Goal: Task Accomplishment & Management: Manage account settings

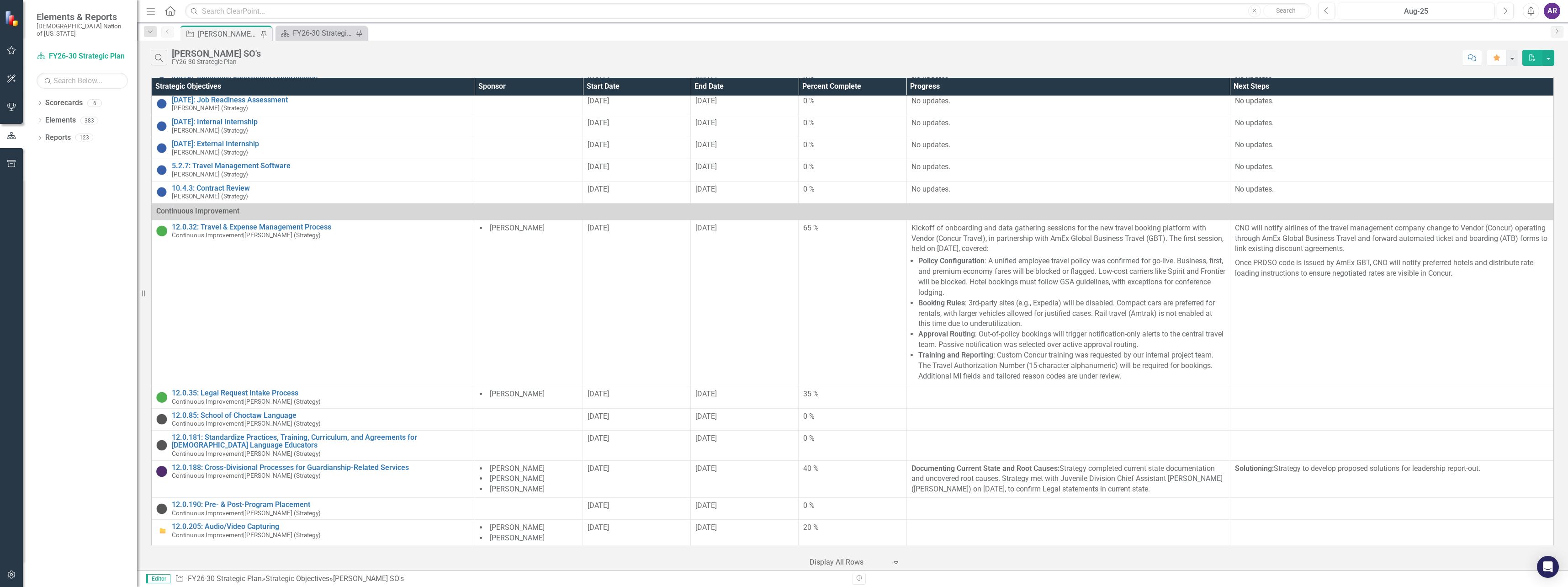
scroll to position [777, 0]
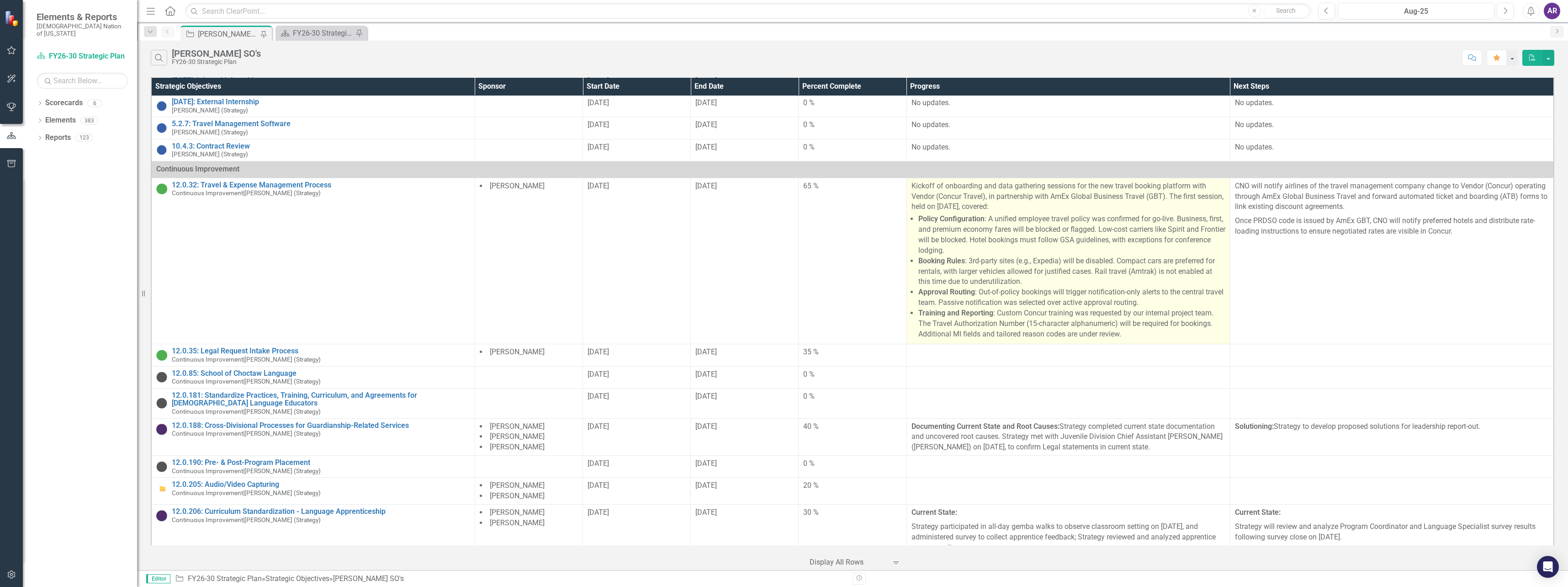
click at [1036, 182] on p "Kickoff of onboarding and data gathering sessions for the new travel booking pl…" at bounding box center [1068, 197] width 314 height 32
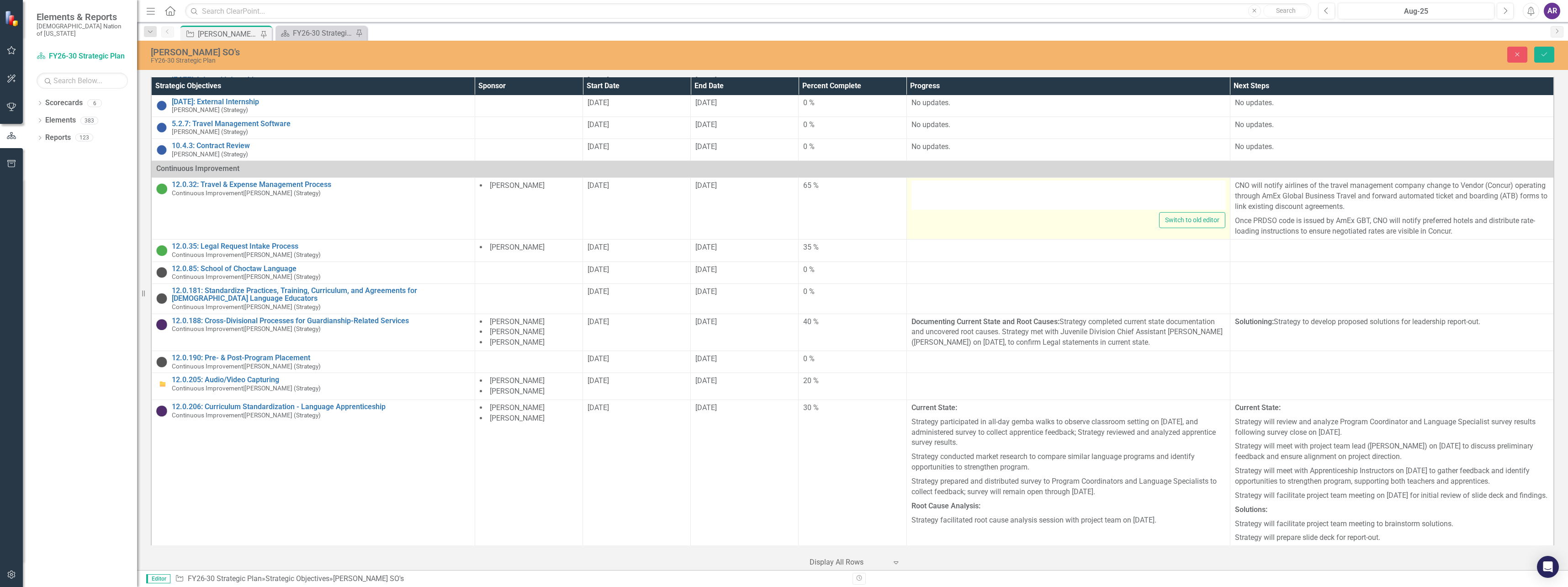
type textarea "<p>Kickoff of onboarding and data gathering sessions for the new travel booking…"
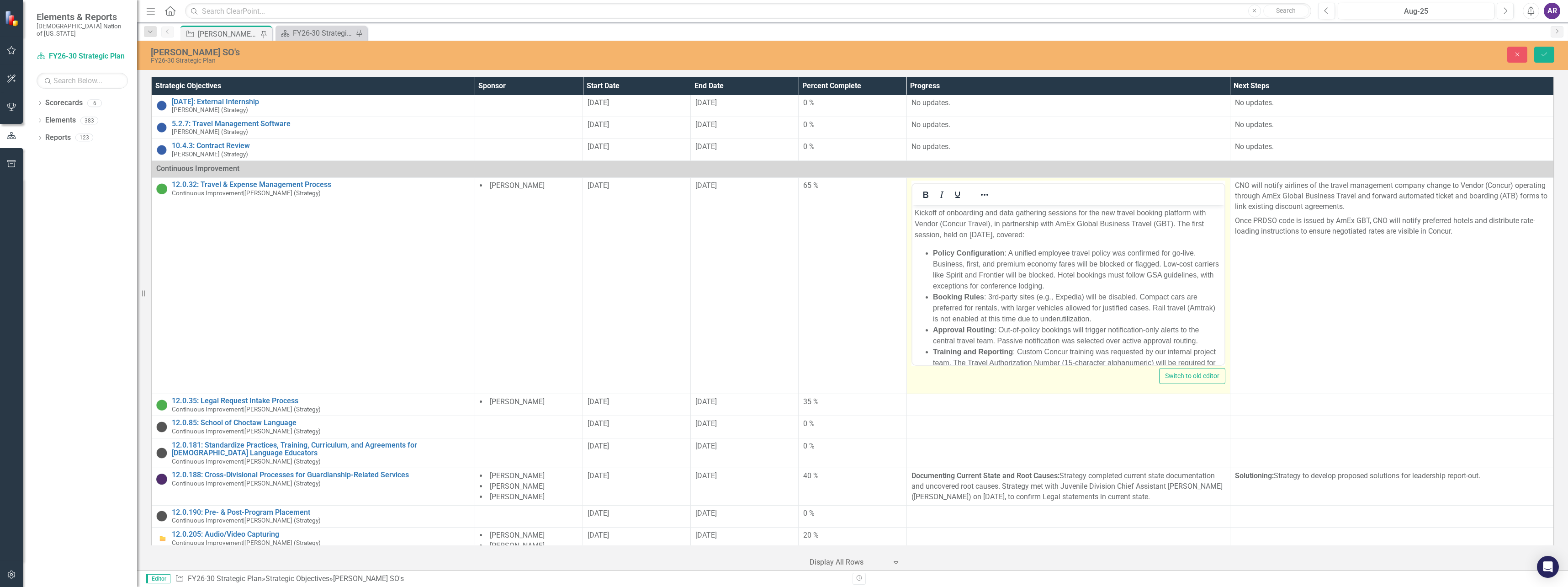
scroll to position [0, 0]
click at [1077, 213] on p "Kickoff of onboarding and data gathering sessions for the new travel booking pl…" at bounding box center [1068, 224] width 308 height 33
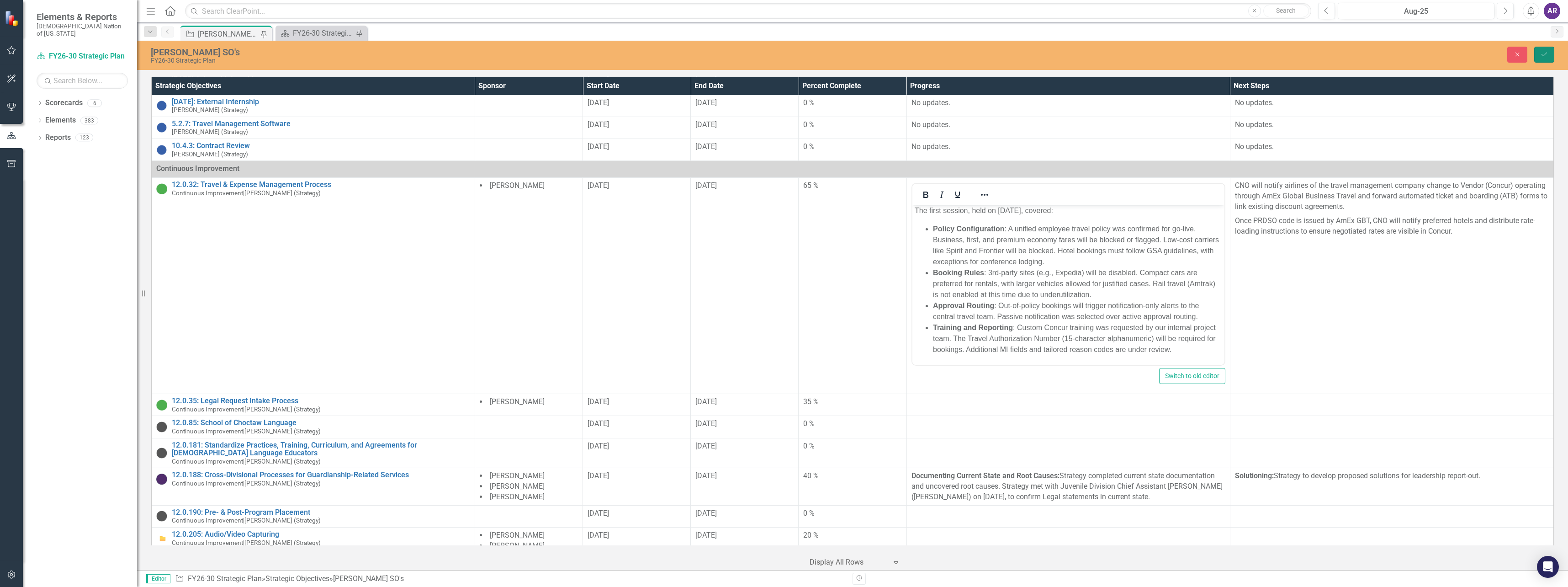
click at [1544, 53] on icon "Save" at bounding box center [1544, 54] width 8 height 7
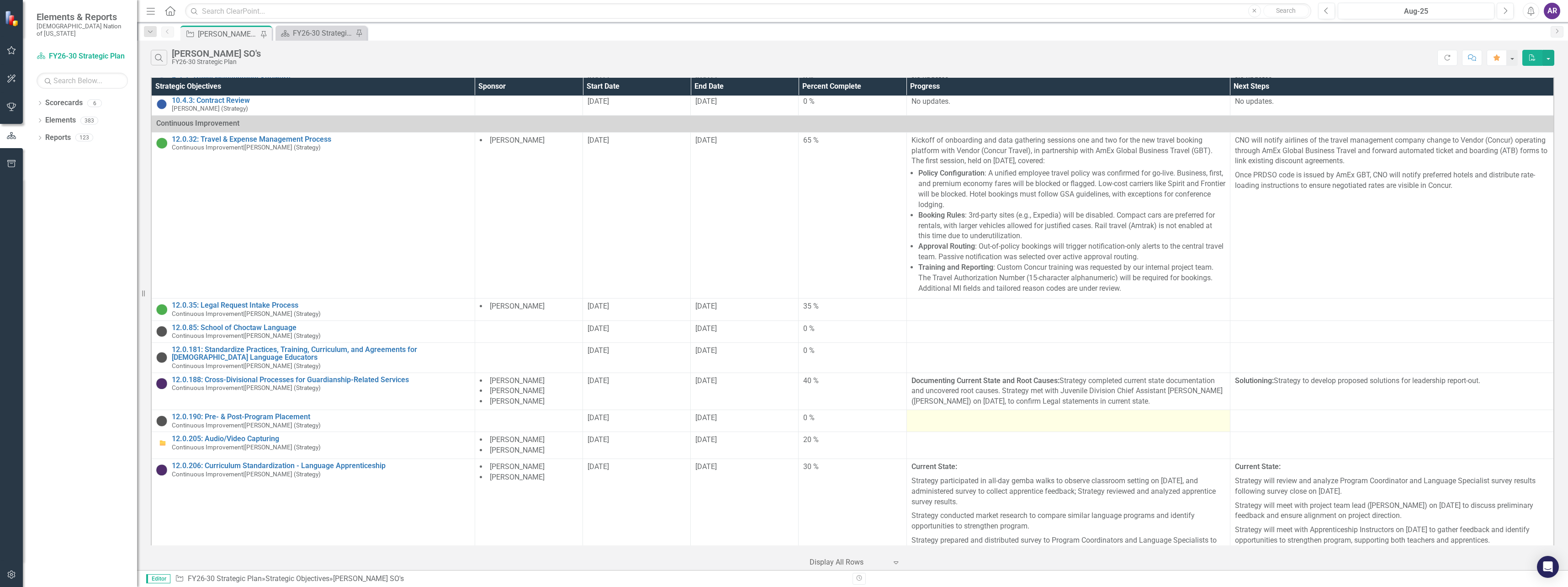
scroll to position [777, 0]
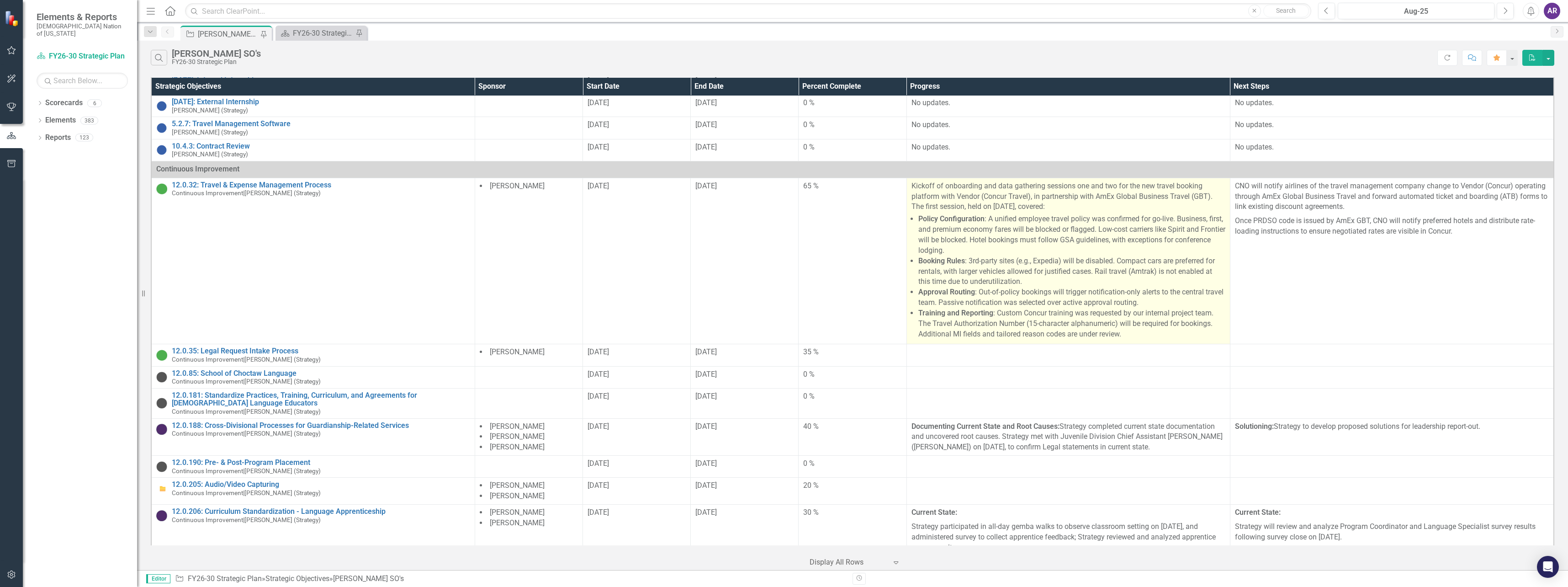
click at [1016, 296] on li "Approval Routing : Out-of-policy bookings will trigger notification-only alerts…" at bounding box center [1072, 297] width 307 height 21
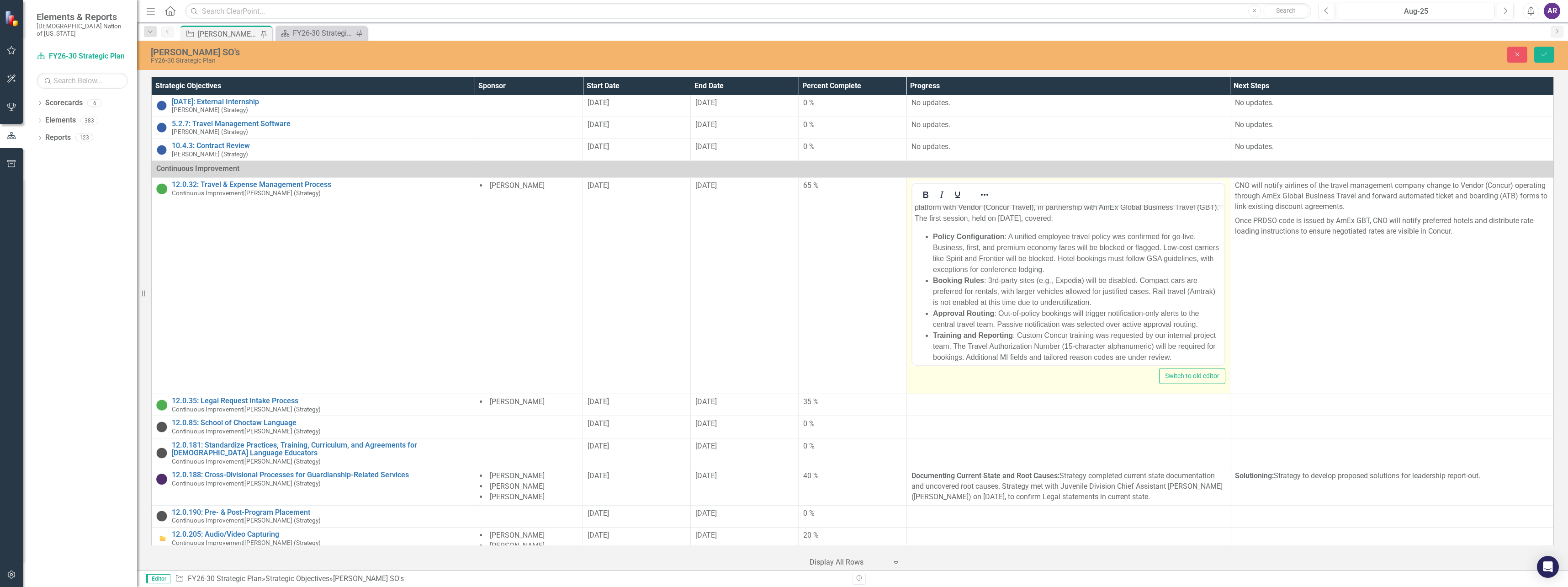
scroll to position [24, 0]
click at [1212, 349] on li "Training and Reporting : Custom Concur training was requested by our internal p…" at bounding box center [1077, 339] width 289 height 33
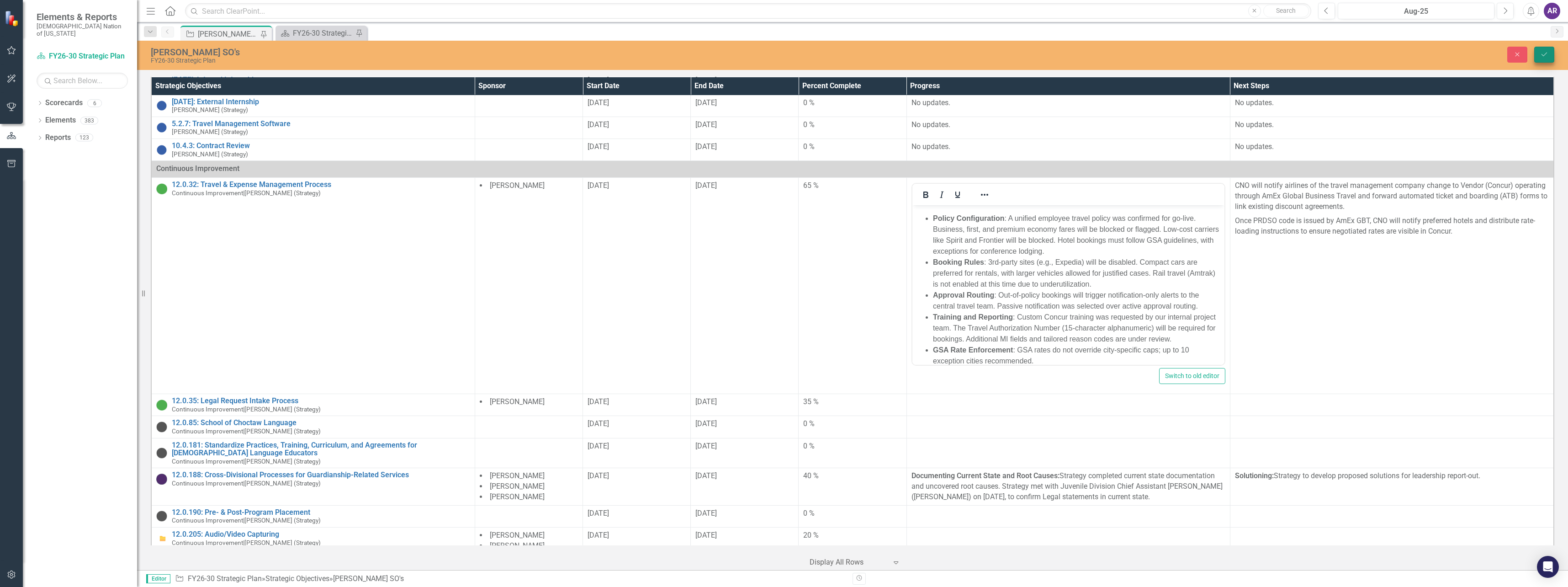
click at [1540, 50] on button "Save" at bounding box center [1544, 54] width 20 height 16
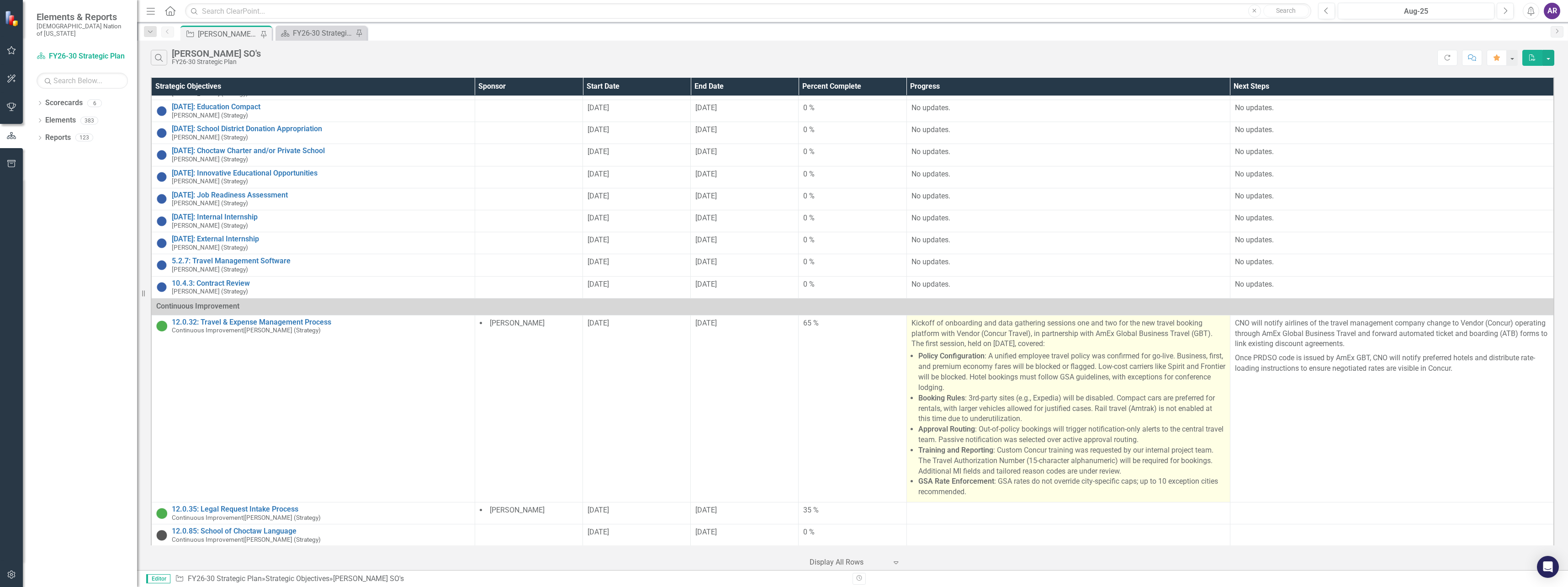
scroll to position [686, 0]
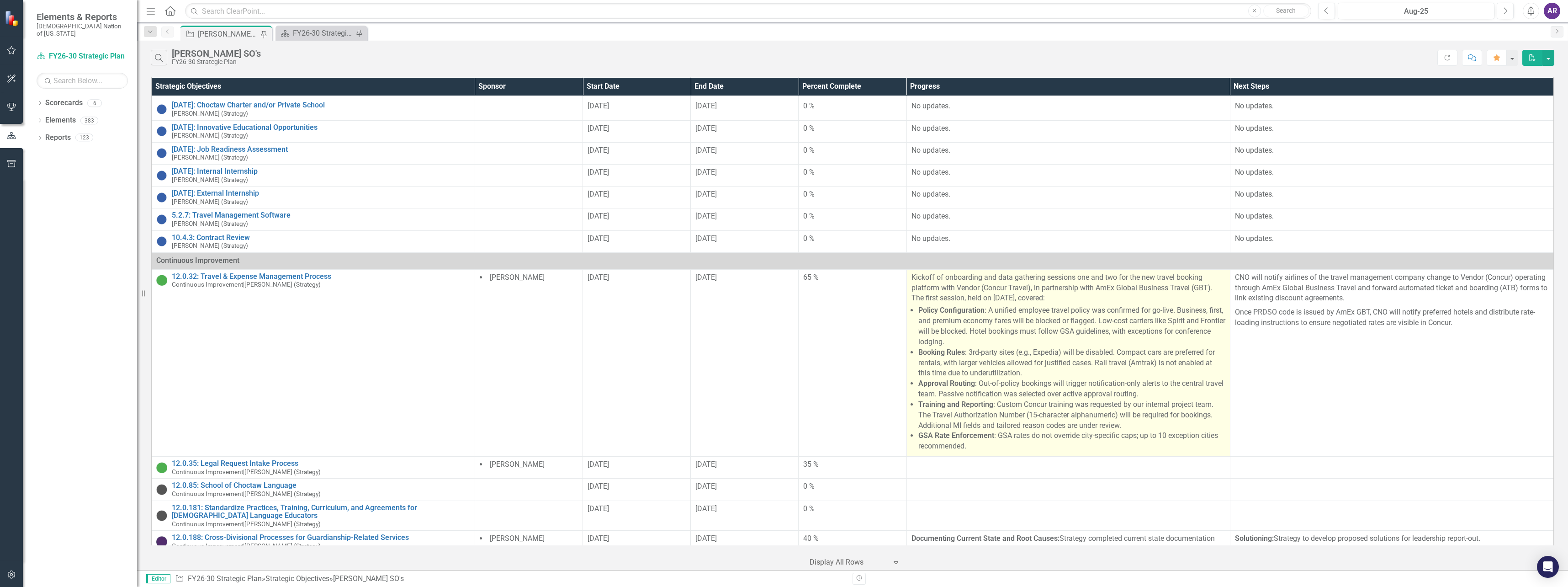
click at [1103, 400] on li "Training and Reporting : Custom Concur training was requested by our internal p…" at bounding box center [1072, 415] width 307 height 32
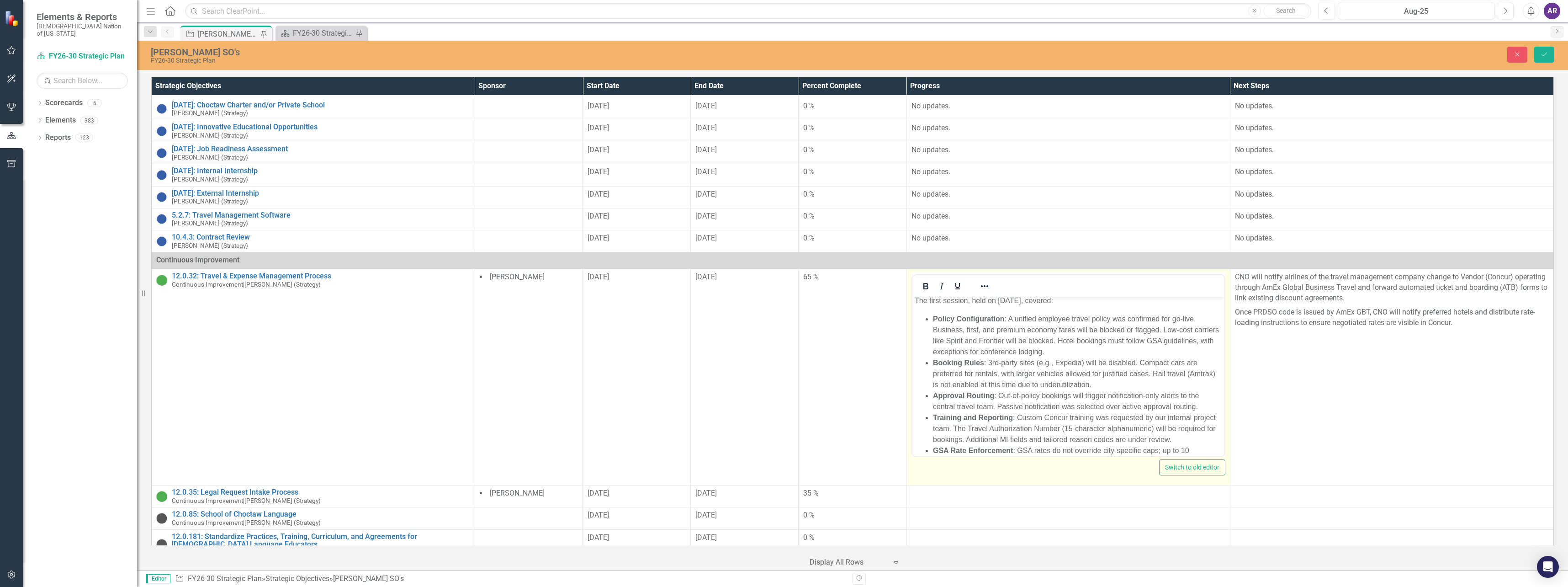
scroll to position [46, 0]
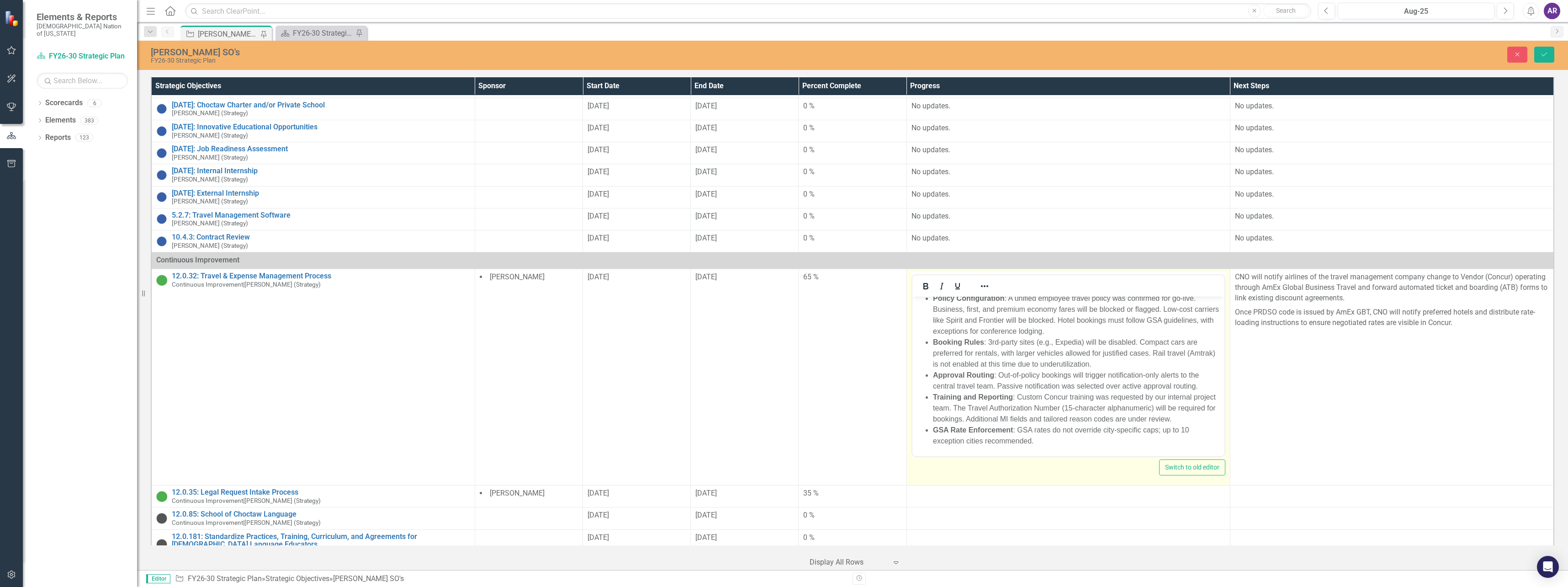
click at [1044, 440] on li "GSA Rate Enforcement : GSA rates do not override city-specific caps; up to 10 e…" at bounding box center [1077, 435] width 289 height 22
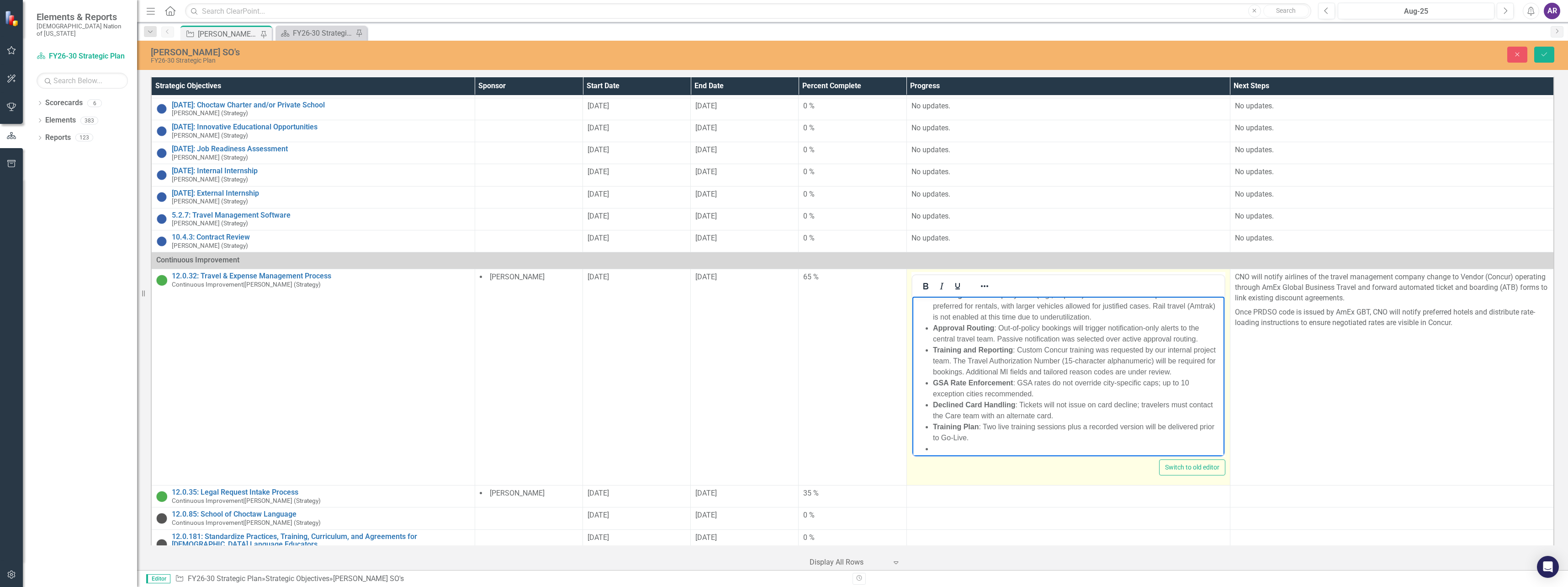
scroll to position [101, 0]
drag, startPoint x: 1020, startPoint y: 433, endPoint x: 931, endPoint y: 421, distance: 89.8
click at [931, 421] on ul "Policy Configuration : A unified employee travel policy was confirmed for go-li…" at bounding box center [1068, 342] width 308 height 208
copy li "Training Plan : Two live training sessions plus a recorded version will be deli…"
click at [965, 444] on li "Rich Text Area. Press ALT-0 for help." at bounding box center [1077, 441] width 289 height 11
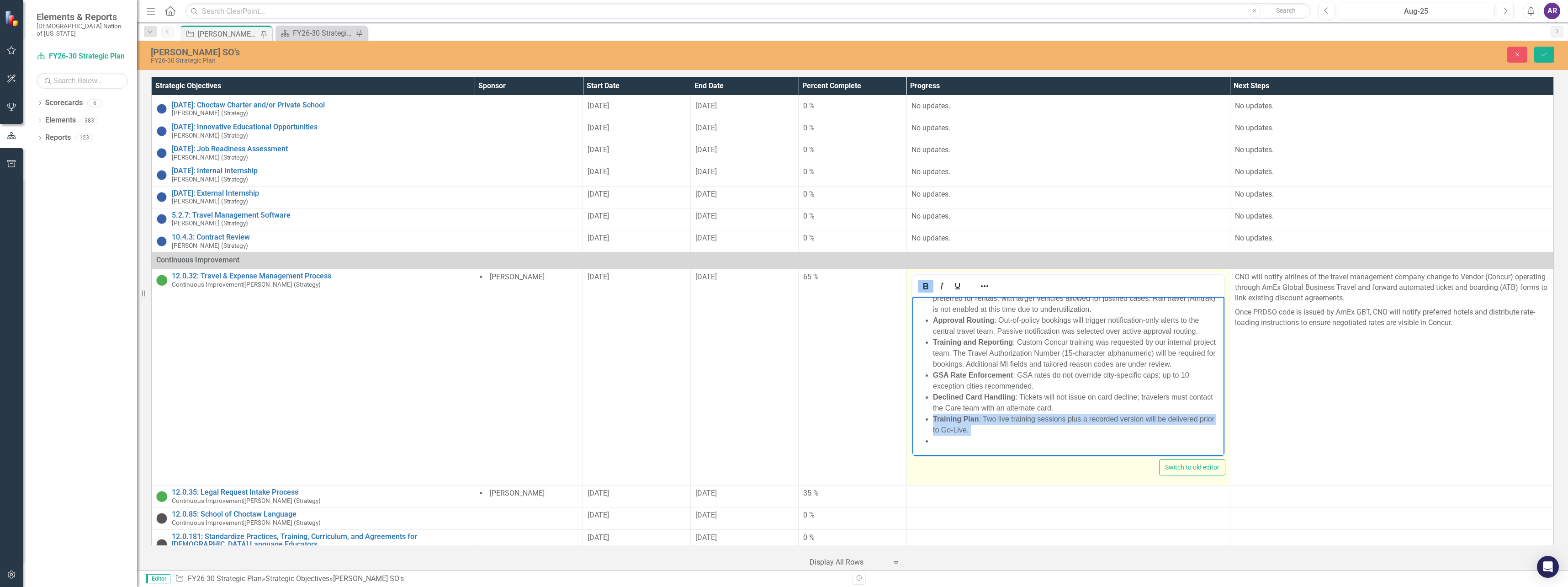
drag, startPoint x: 965, startPoint y: 444, endPoint x: 926, endPoint y: 417, distance: 47.4
click at [926, 417] on ul "Policy Configuration : A unified employee travel policy was confirmed for go-li…" at bounding box center [1068, 342] width 308 height 208
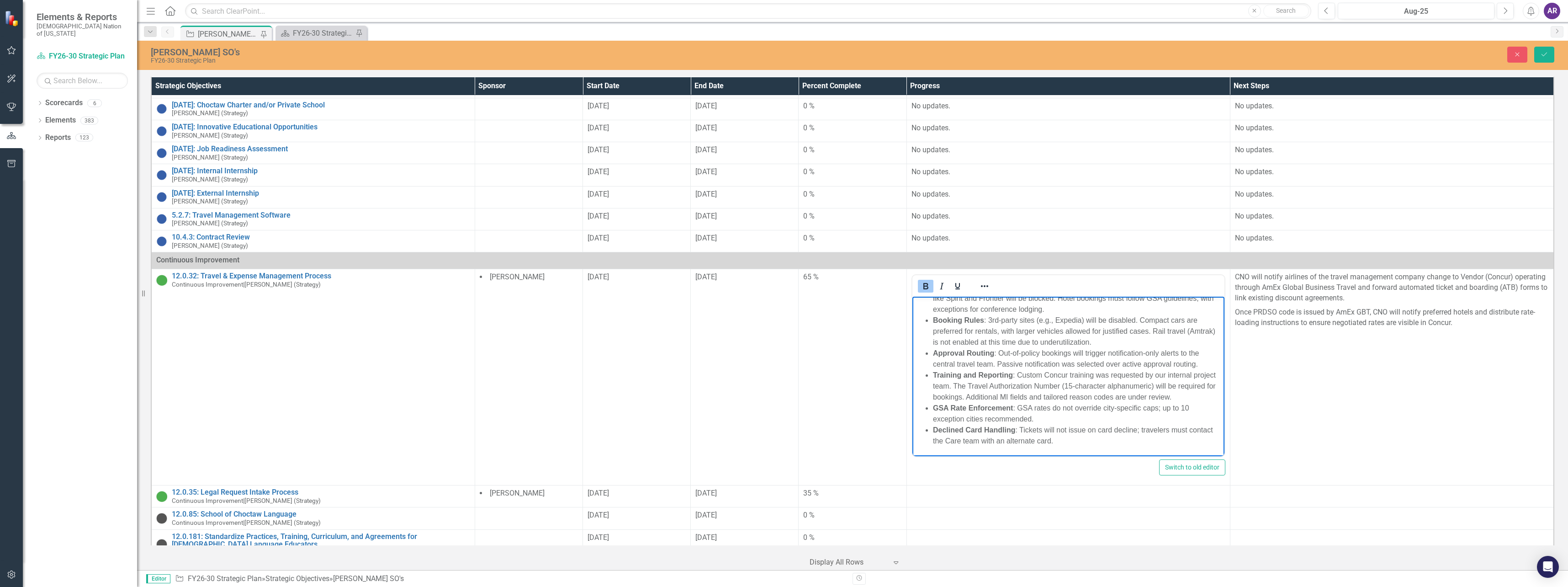
scroll to position [68, 0]
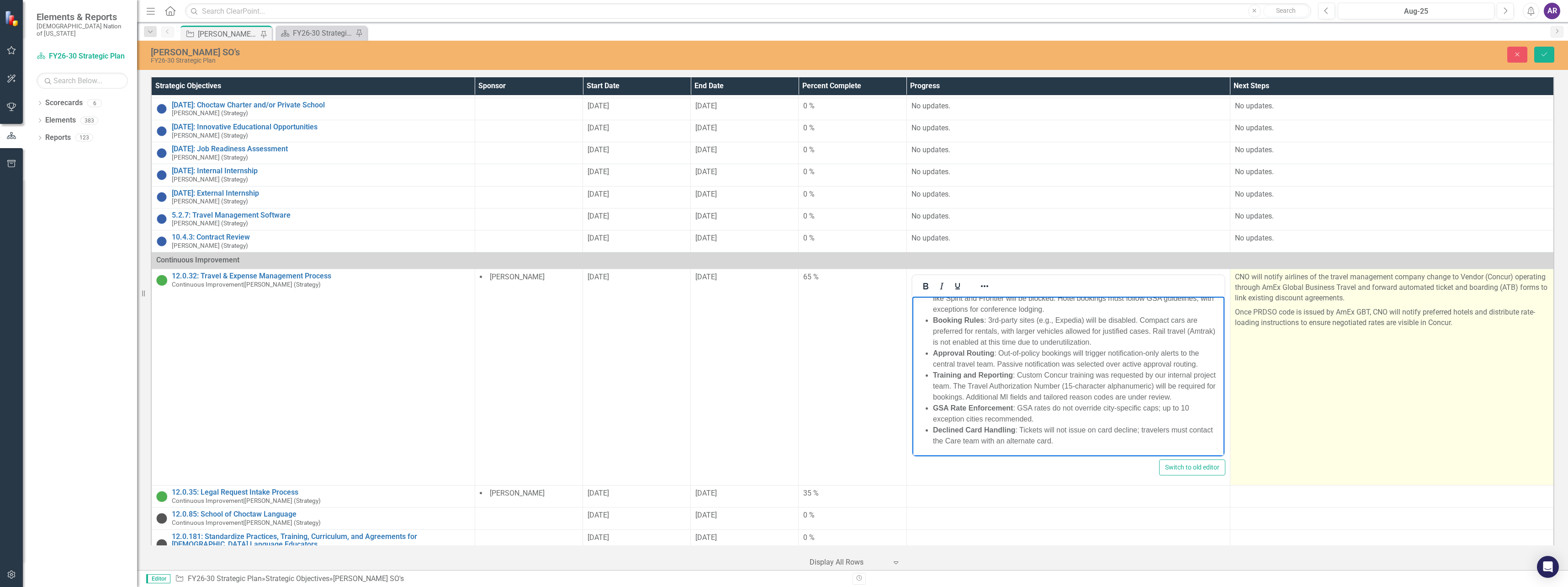
click at [1328, 386] on td "CNO will notify airlines of the travel management company change to Vendor (Con…" at bounding box center [1392, 377] width 324 height 216
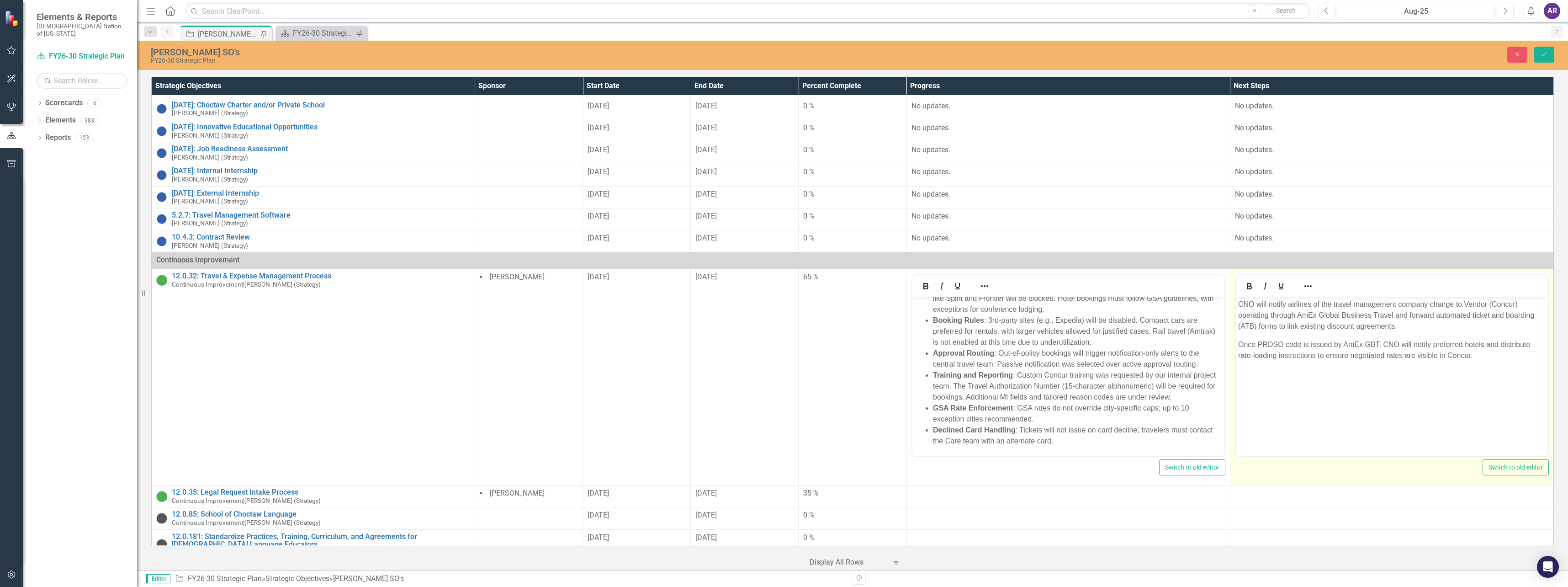
scroll to position [0, 0]
drag, startPoint x: 2563, startPoint y: 683, endPoint x: 1418, endPoint y: 327, distance: 1199.1
click at [1418, 327] on p "CNO will notify airlines of the travel management company change to Vendor (Con…" at bounding box center [1391, 315] width 308 height 33
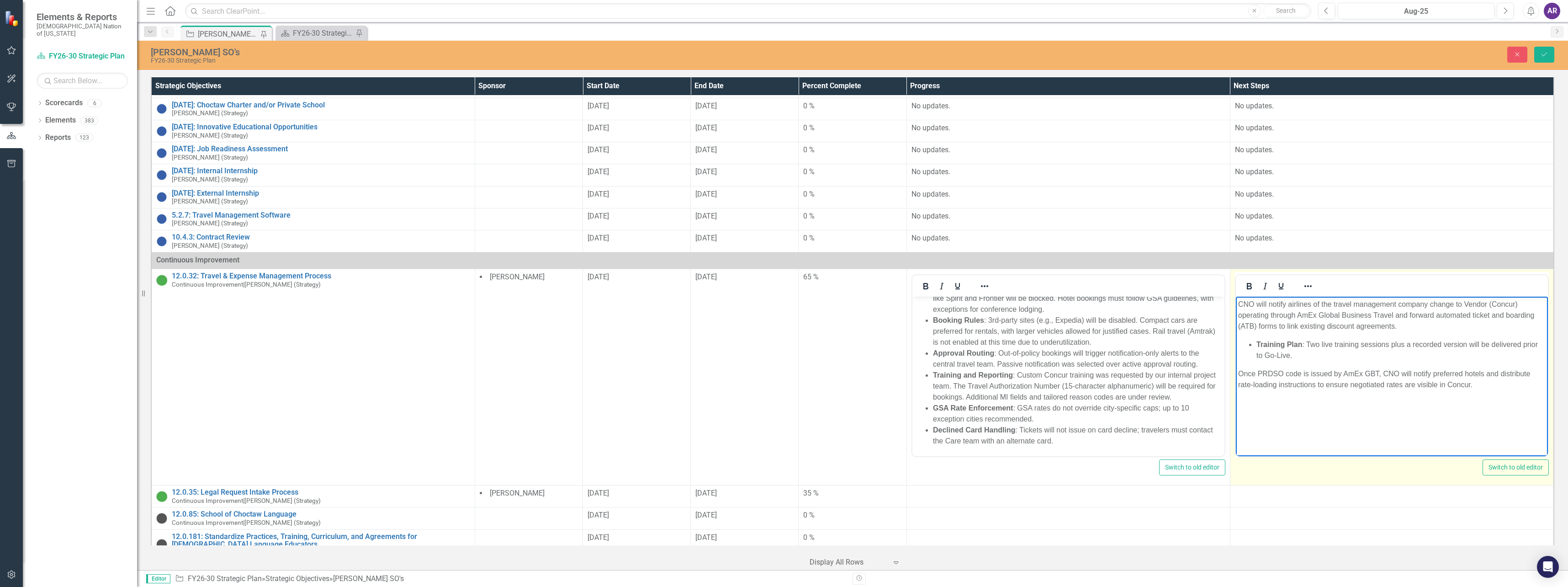
click at [1307, 343] on li "Training Plan : Two live training sessions plus a recorded version will be deli…" at bounding box center [1401, 350] width 289 height 22
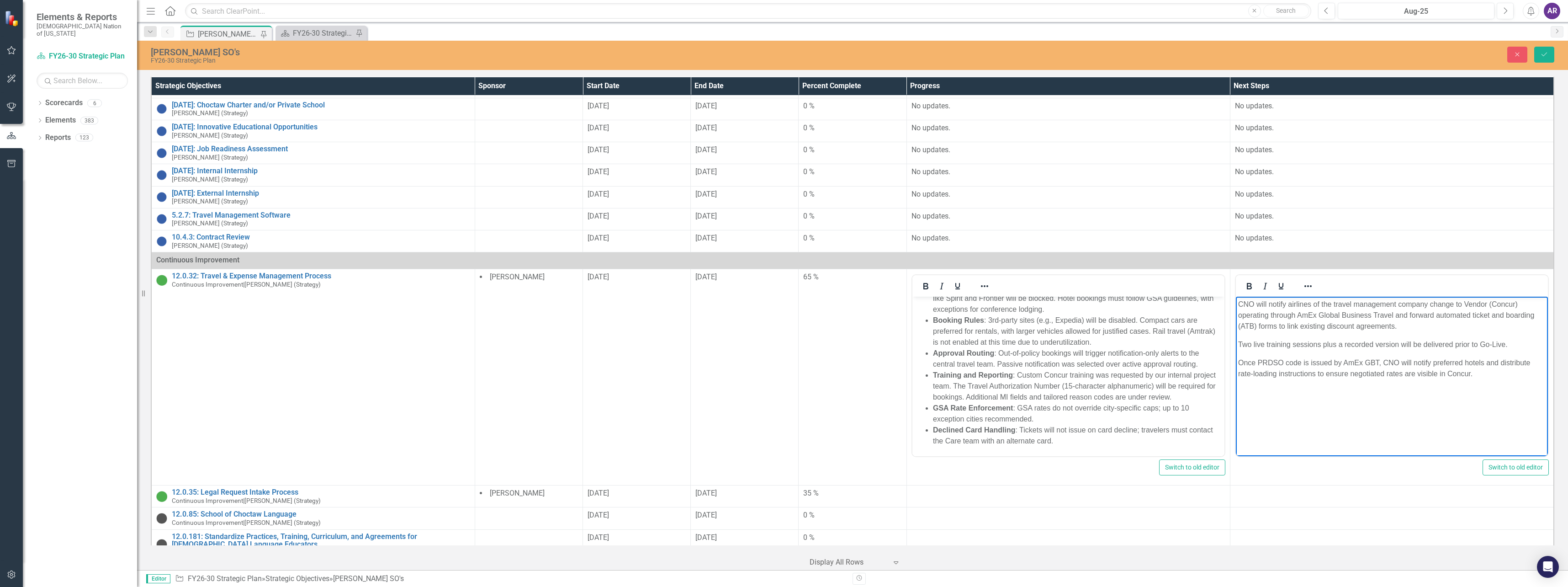
click at [1321, 344] on p "Two live training sessions plus a recorded version will be delivered prior to G…" at bounding box center [1391, 345] width 308 height 11
click at [1399, 345] on p "Two live training sessions, plus a recorded version will be delivered prior to …" at bounding box center [1391, 345] width 308 height 11
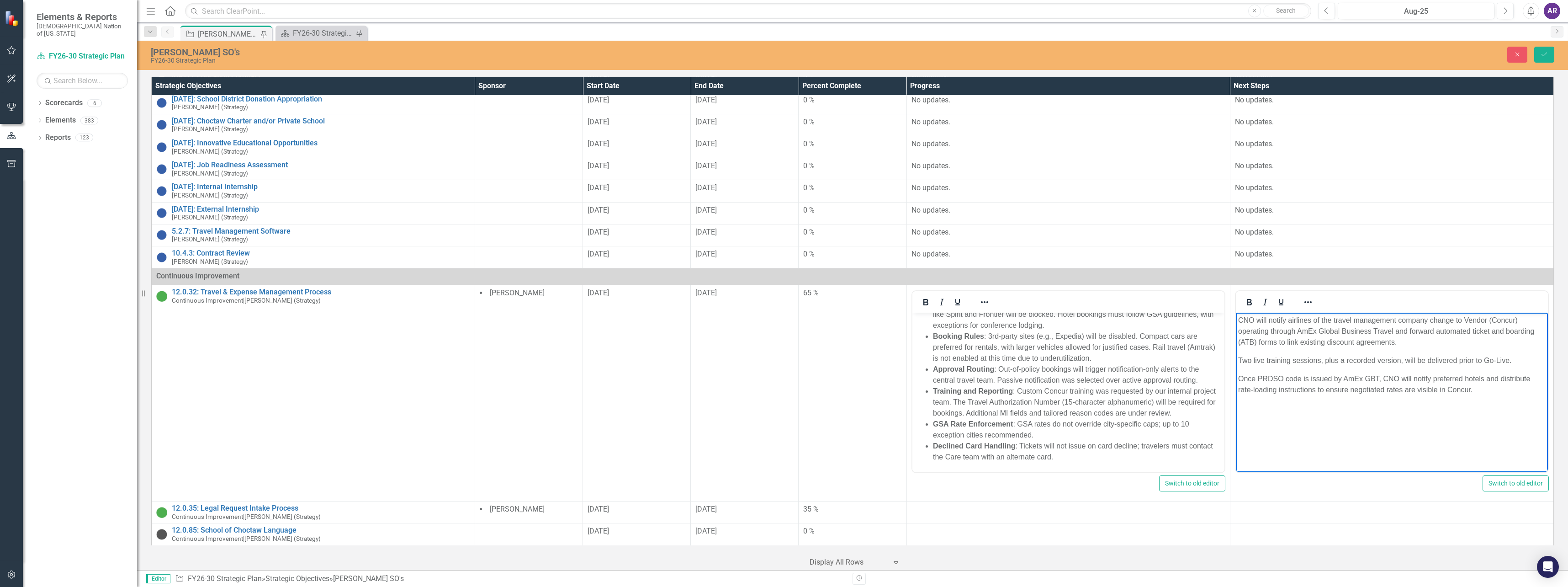
scroll to position [686, 0]
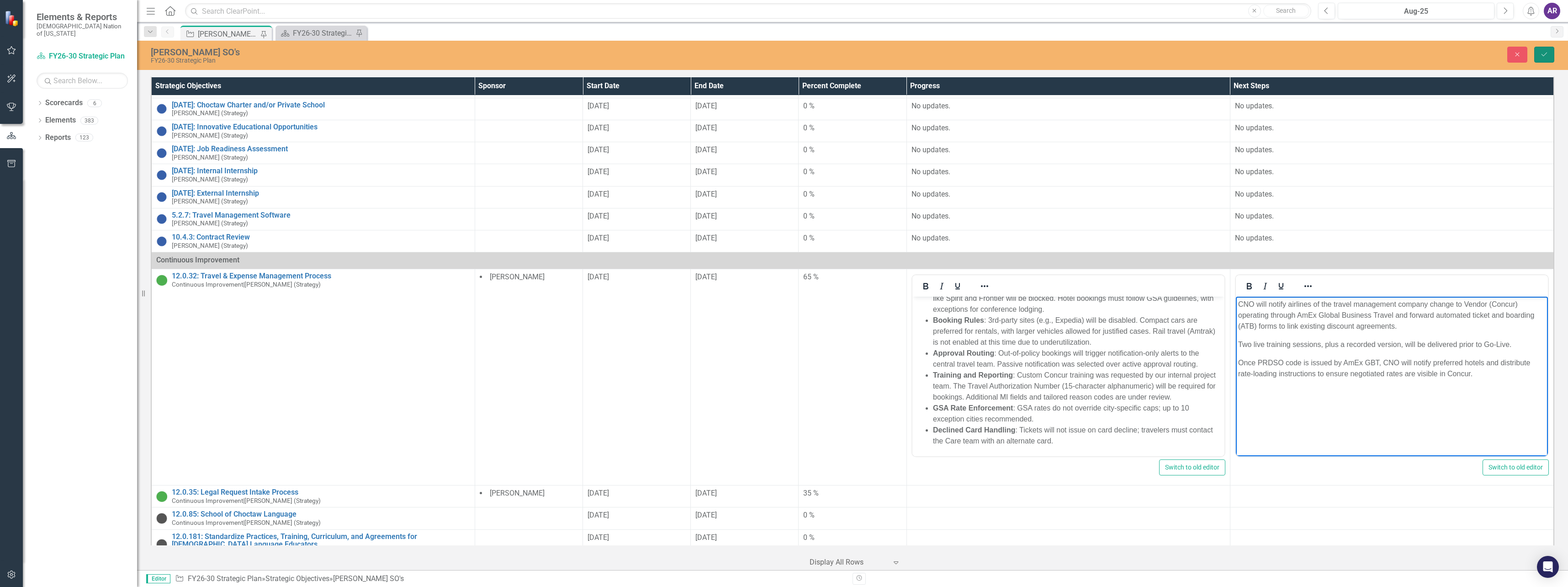
click at [1541, 54] on icon "Save" at bounding box center [1544, 54] width 8 height 7
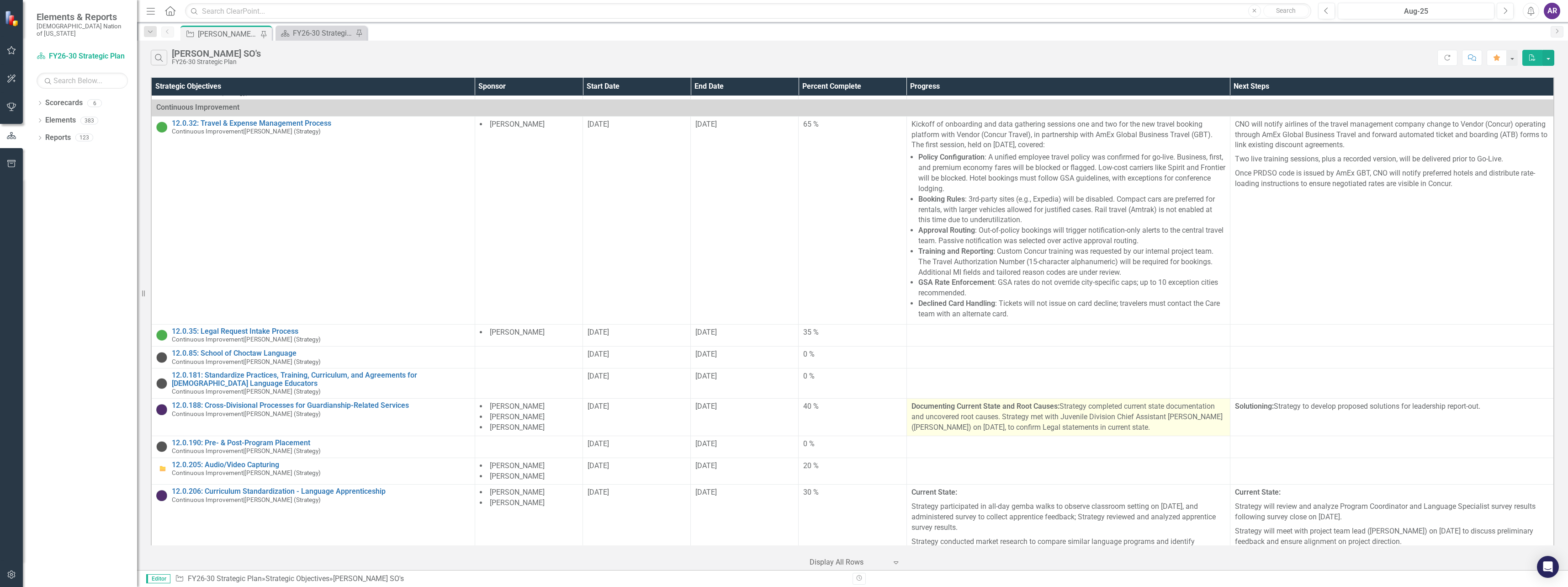
scroll to position [823, 0]
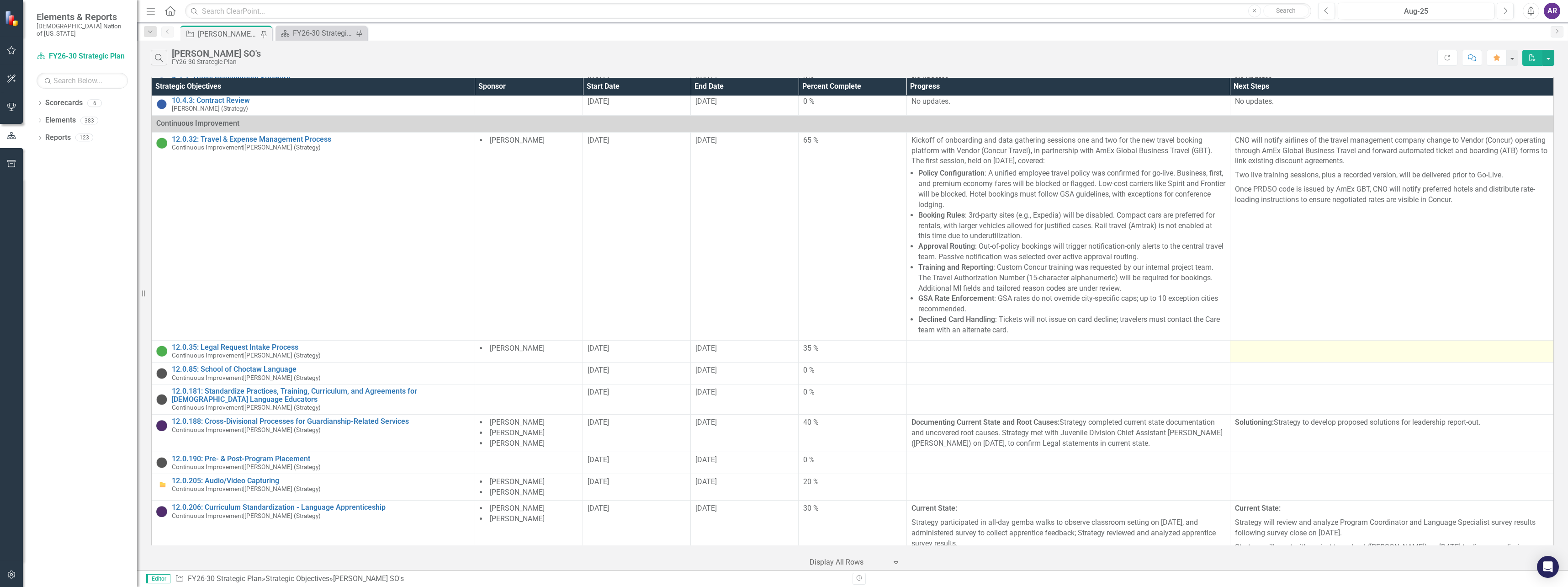
click at [1275, 343] on div at bounding box center [1392, 348] width 314 height 11
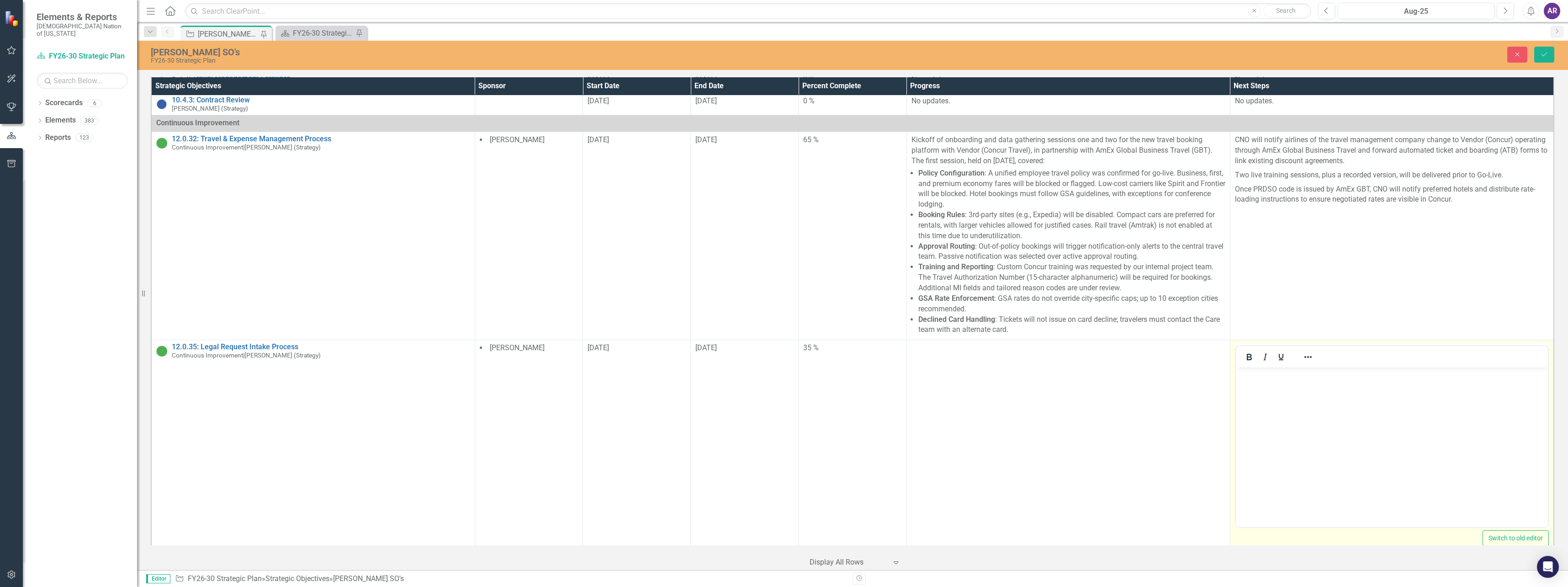
scroll to position [0, 0]
click at [1325, 8] on icon "Previous" at bounding box center [1326, 11] width 5 height 8
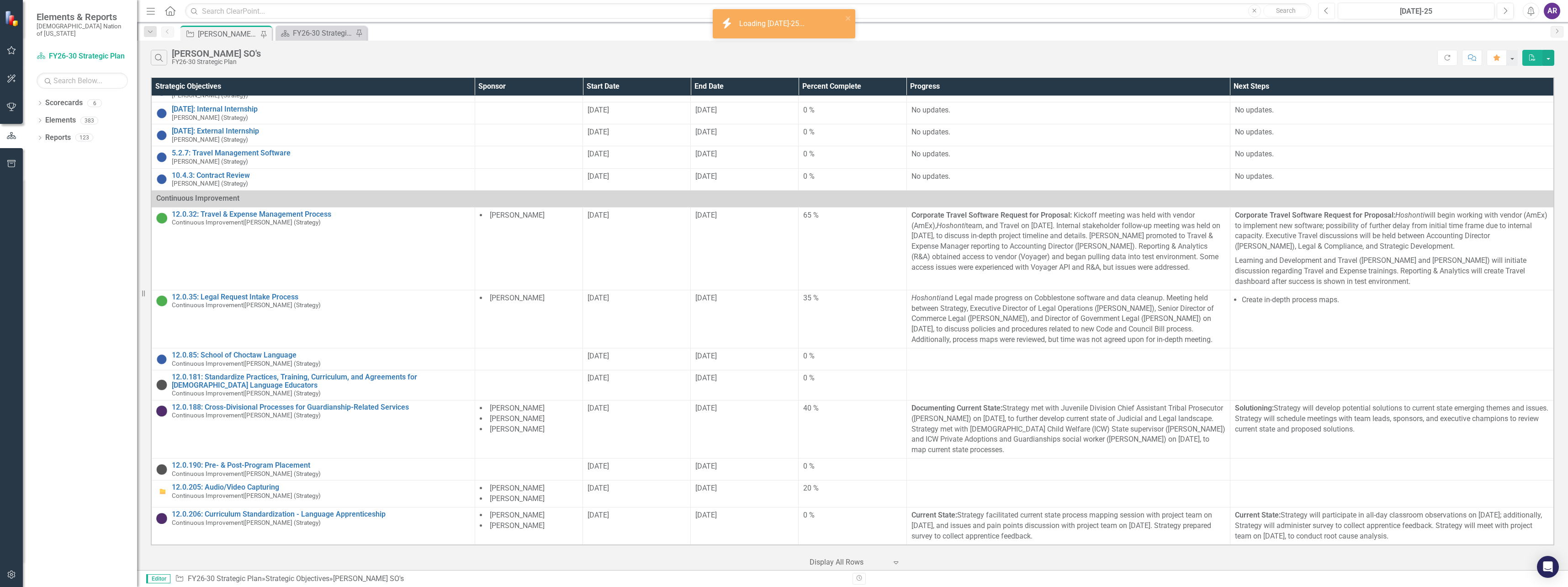
scroll to position [399, 0]
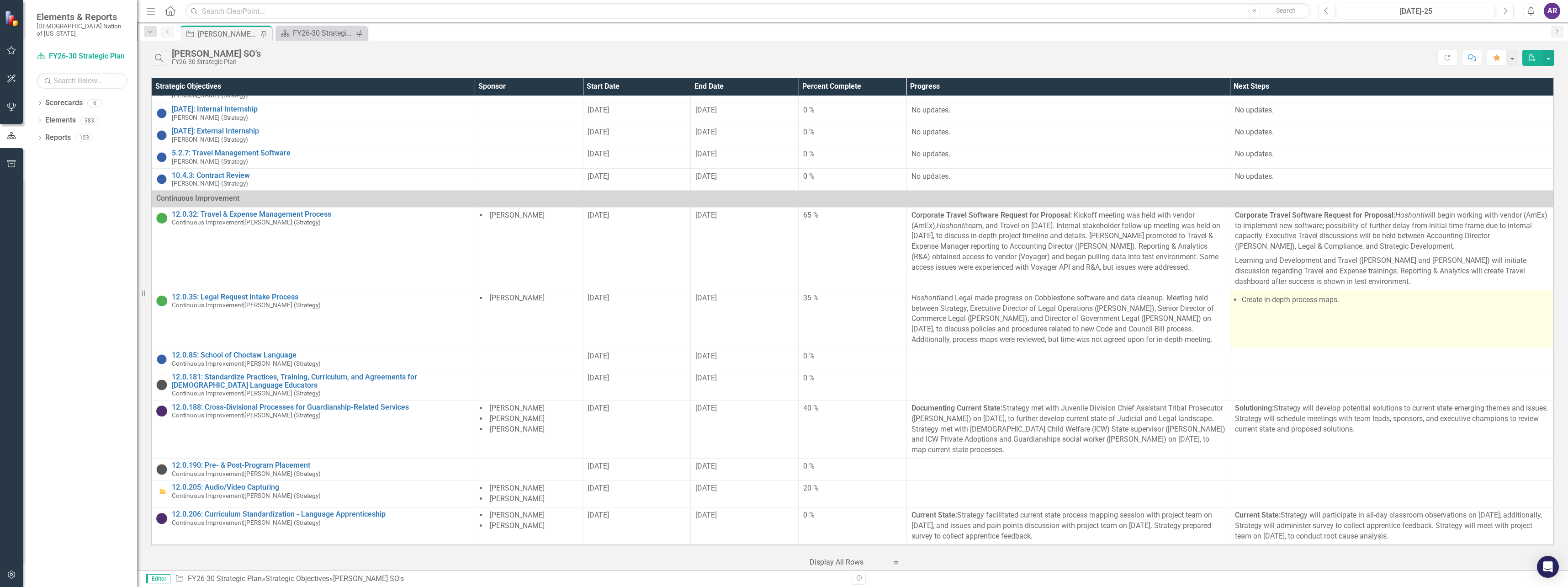
drag, startPoint x: 1347, startPoint y: 291, endPoint x: 1232, endPoint y: 297, distance: 115.2
click at [1232, 297] on td "Create in-depth process maps." at bounding box center [1392, 318] width 324 height 58
copy li "Create in-depth process maps."
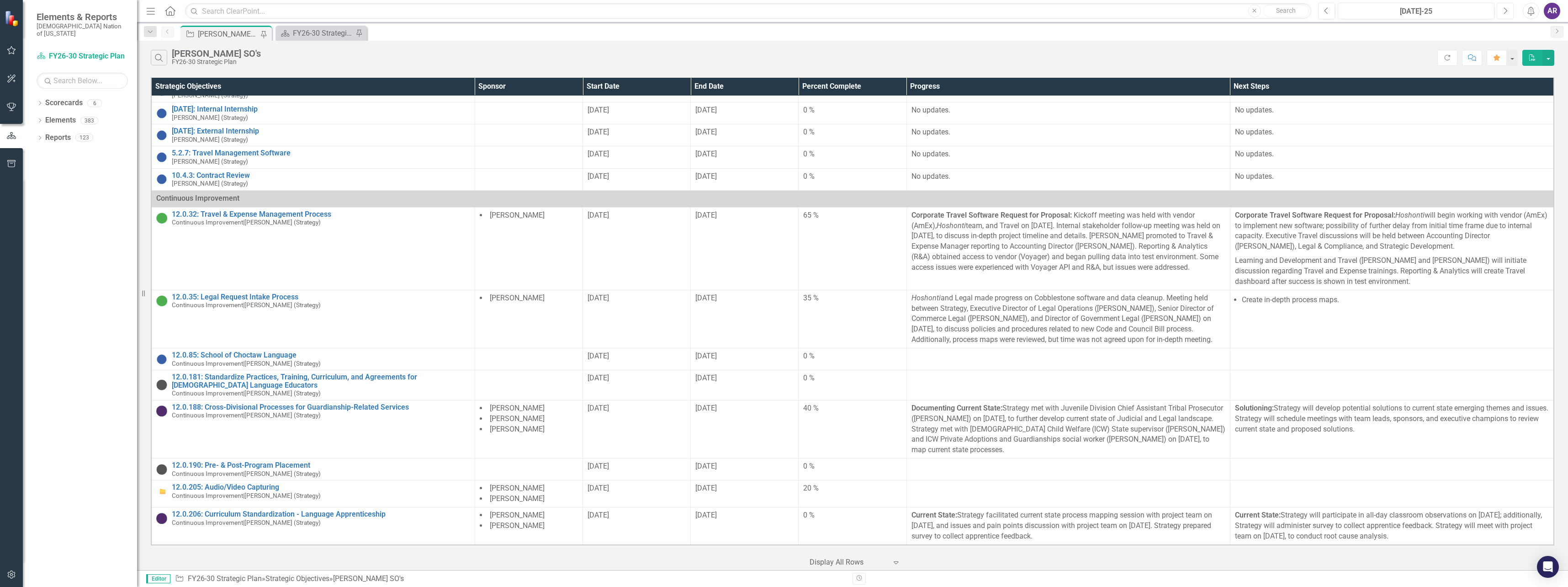
click at [1505, 15] on button "Next" at bounding box center [1506, 11] width 17 height 17
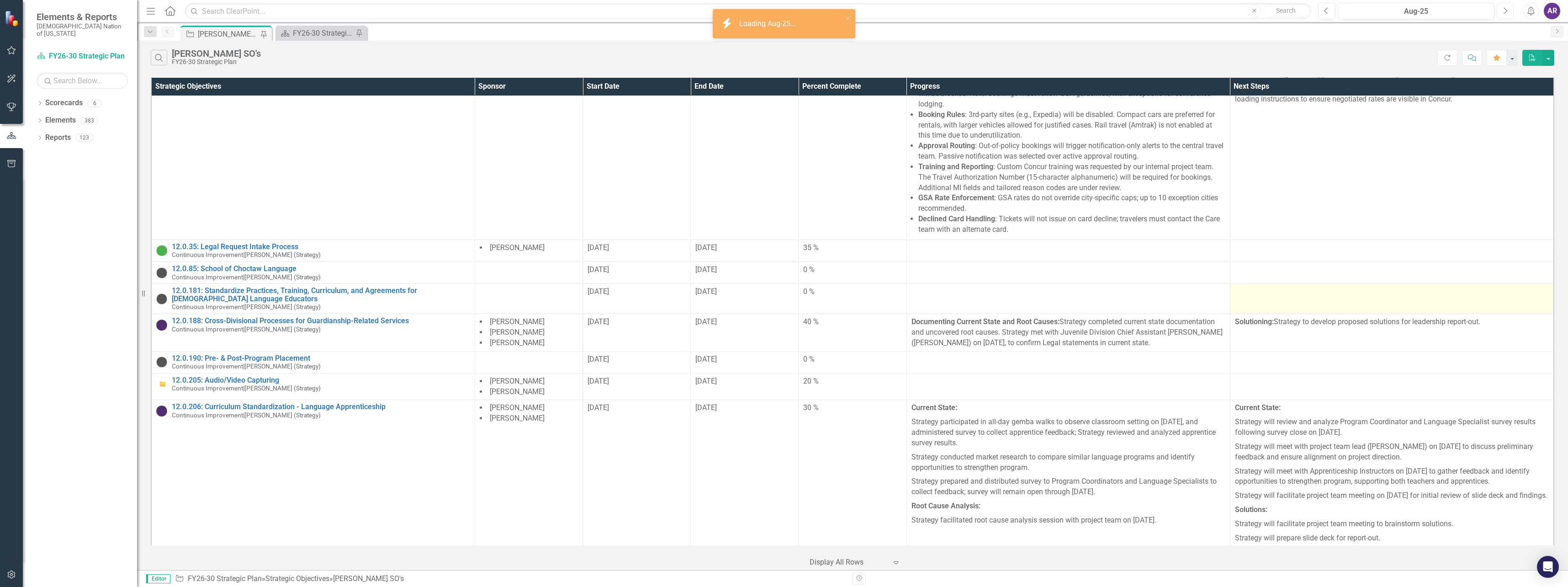
scroll to position [932, 0]
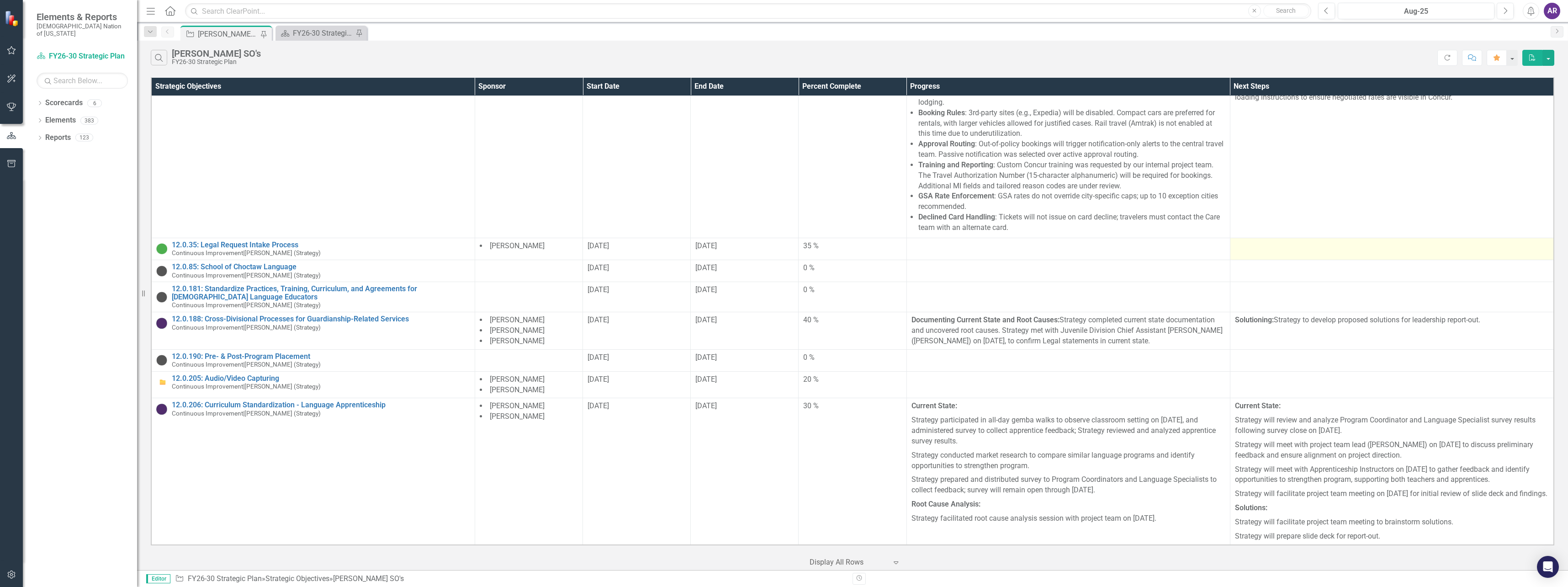
click at [1284, 241] on div at bounding box center [1392, 246] width 314 height 11
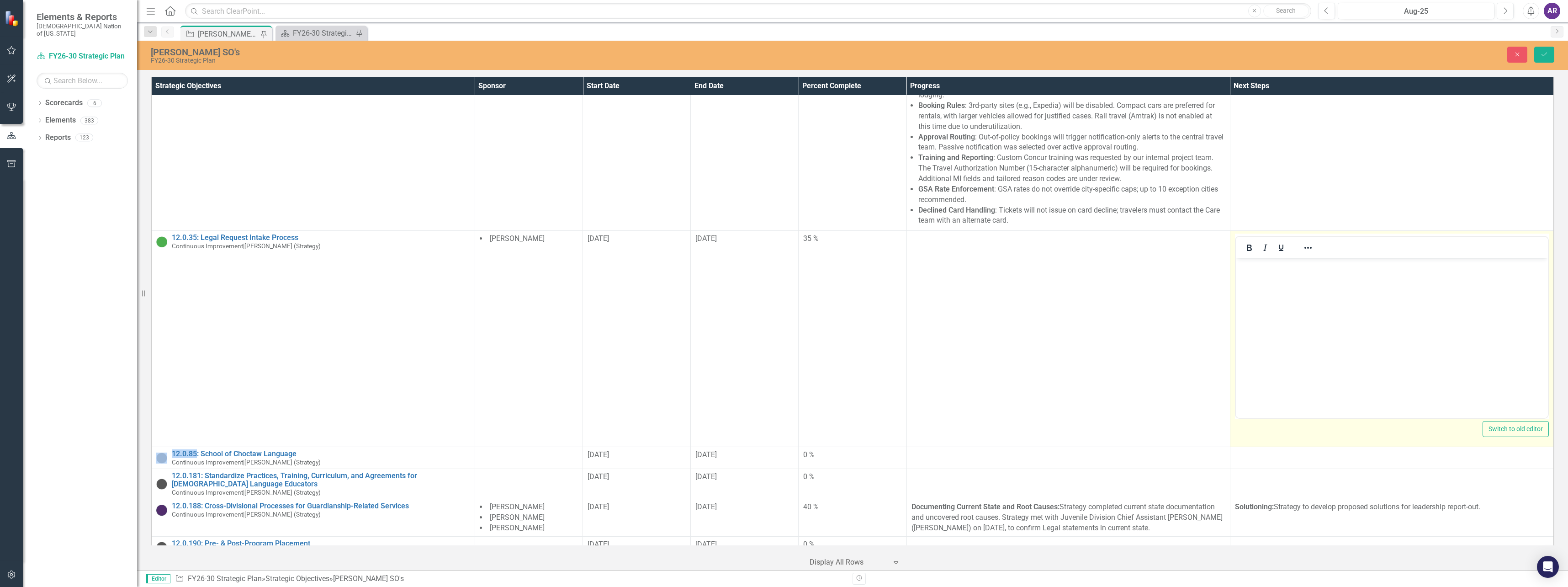
scroll to position [0, 0]
drag, startPoint x: 2519, startPoint y: 486, endPoint x: 1278, endPoint y: 279, distance: 1258.1
click at [1278, 270] on p "Rich Text Area. Press ALT-0 for help." at bounding box center [1391, 266] width 308 height 11
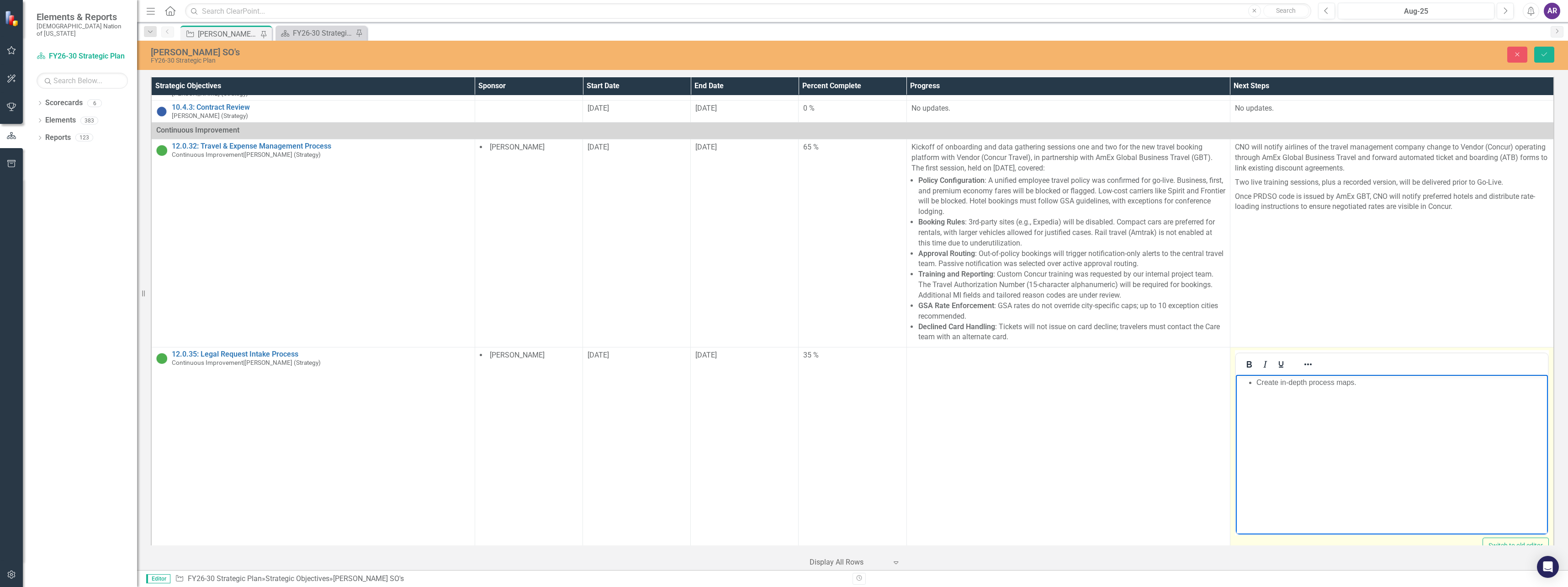
scroll to position [795, 0]
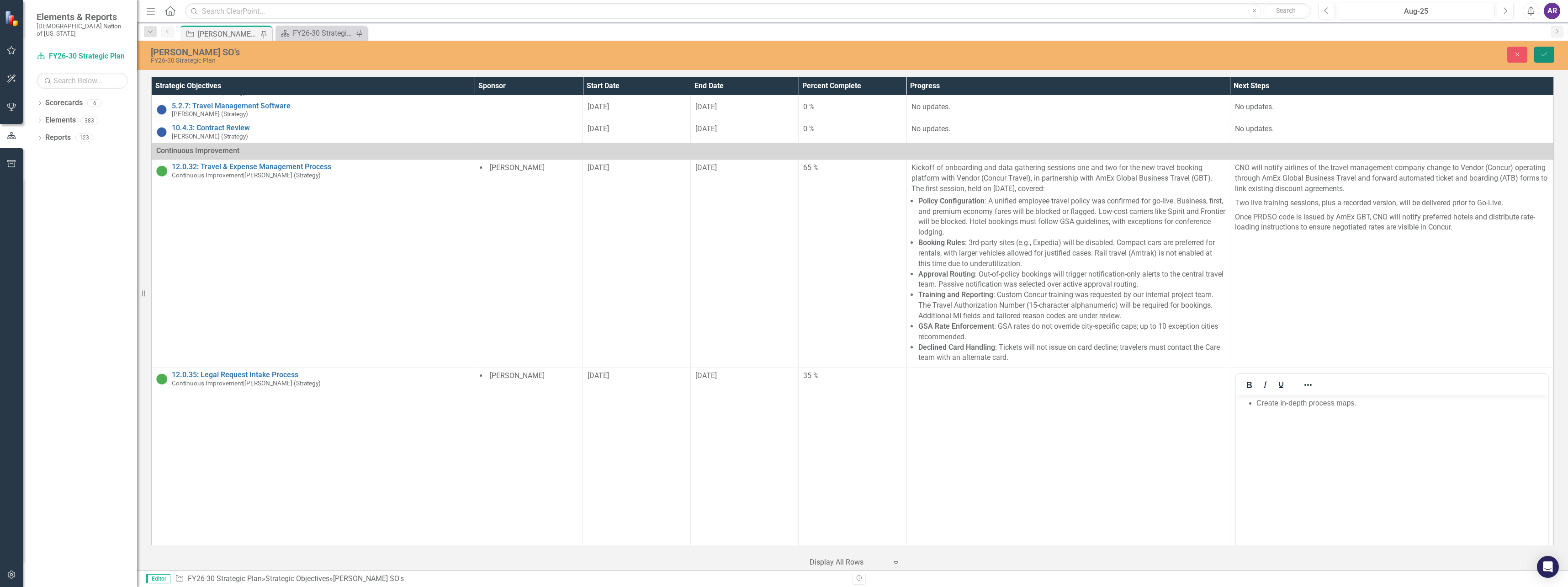
click at [1539, 52] on button "Save" at bounding box center [1544, 54] width 20 height 16
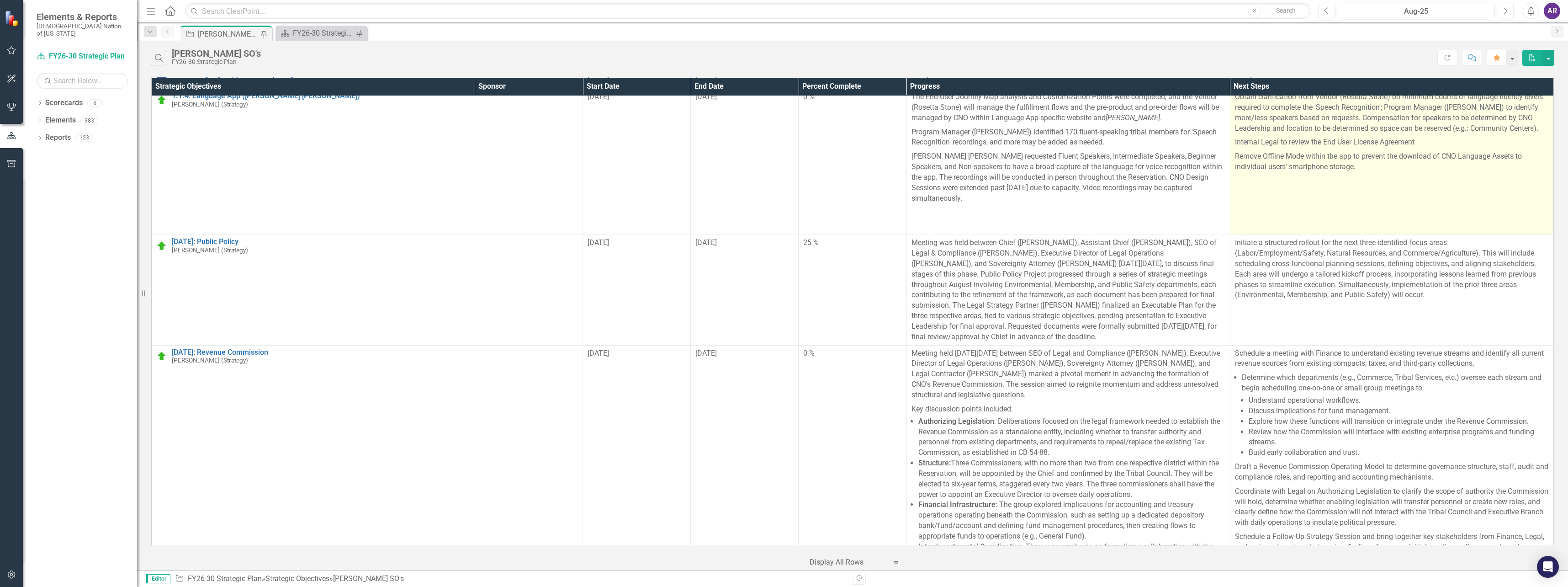
scroll to position [0, 0]
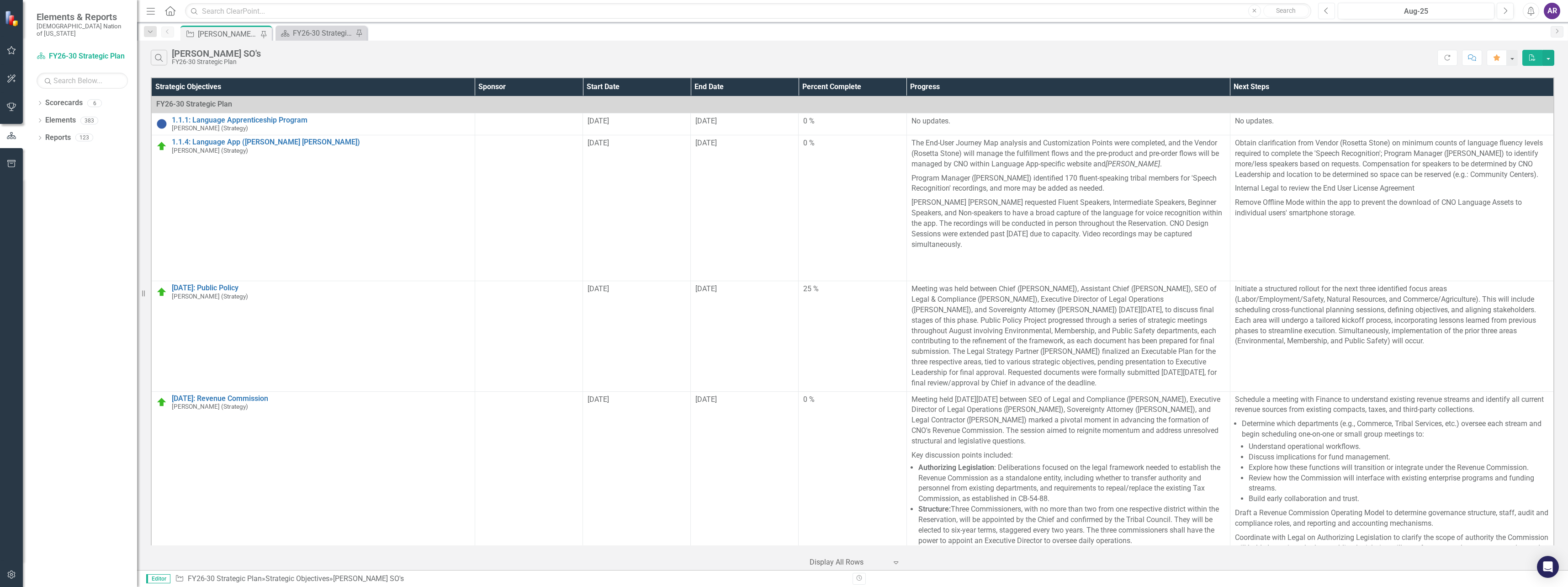
click at [1325, 11] on icon "button" at bounding box center [1326, 11] width 4 height 7
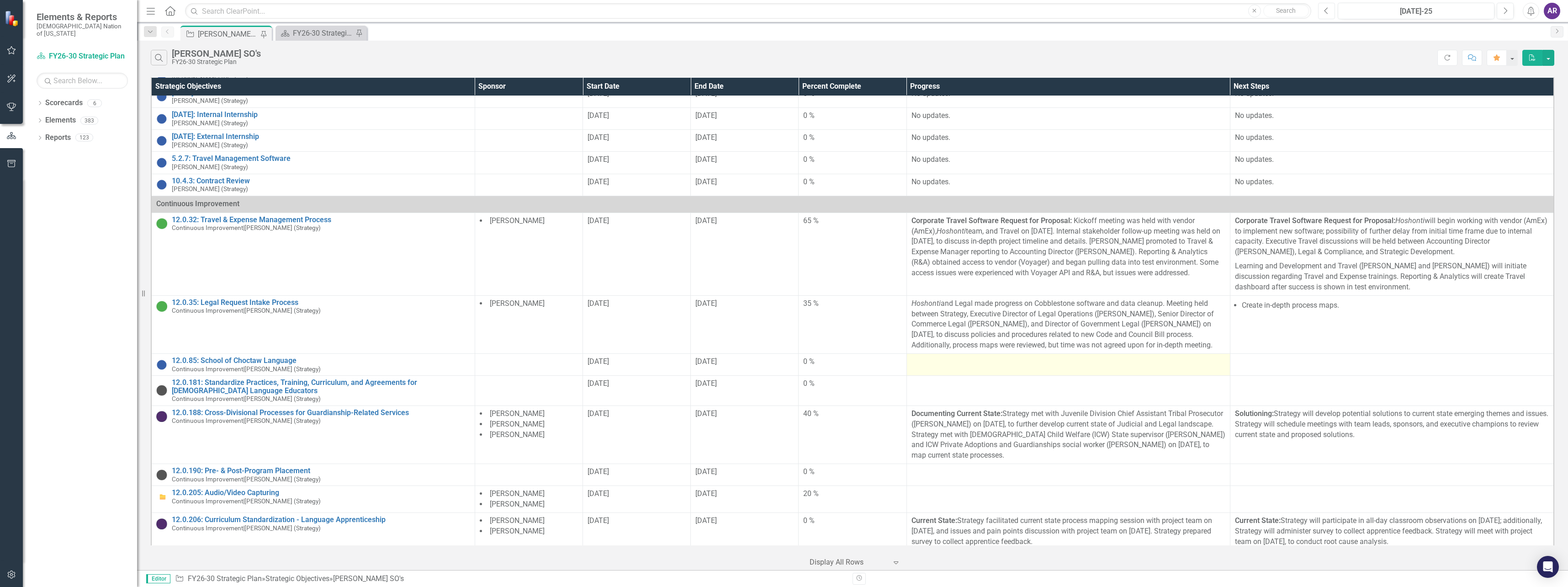
scroll to position [399, 0]
